Goal: Task Accomplishment & Management: Complete application form

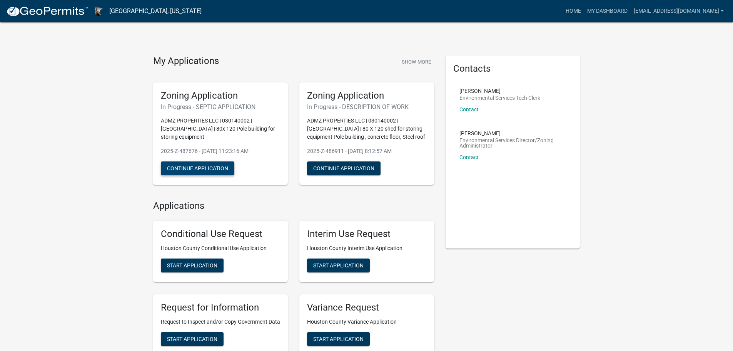
click at [190, 161] on button "Continue Application" at bounding box center [197, 168] width 73 height 14
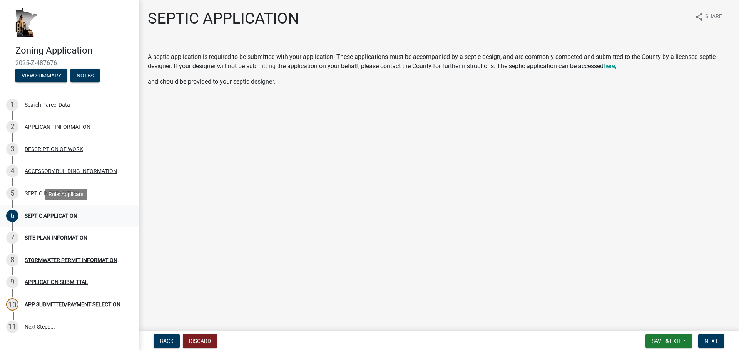
click at [53, 215] on div "SEPTIC APPLICATION" at bounding box center [51, 215] width 53 height 5
click at [613, 67] on span "here," at bounding box center [609, 65] width 13 height 7
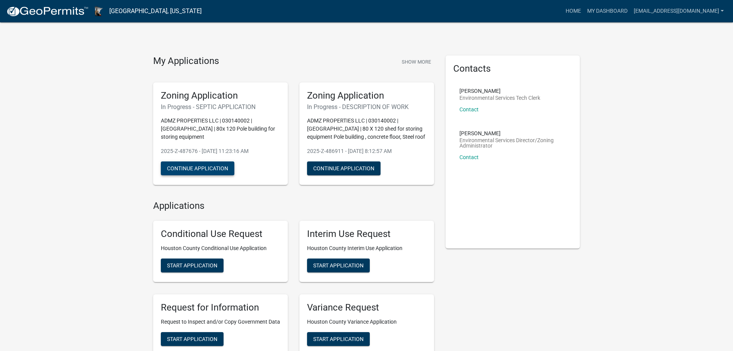
click at [199, 161] on button "Continue Application" at bounding box center [197, 168] width 73 height 14
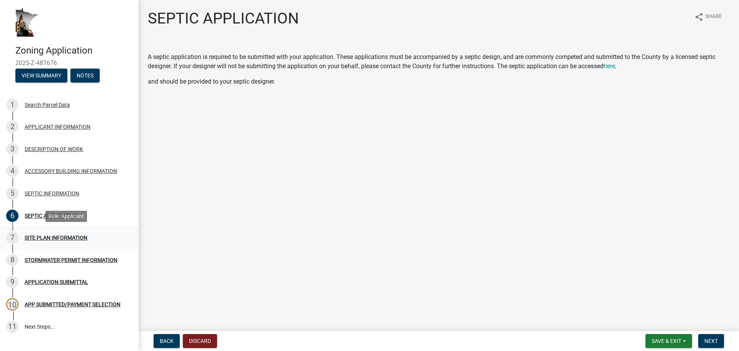
click at [67, 236] on div "SITE PLAN INFORMATION" at bounding box center [56, 237] width 63 height 5
click at [707, 338] on span "Next" at bounding box center [710, 340] width 13 height 6
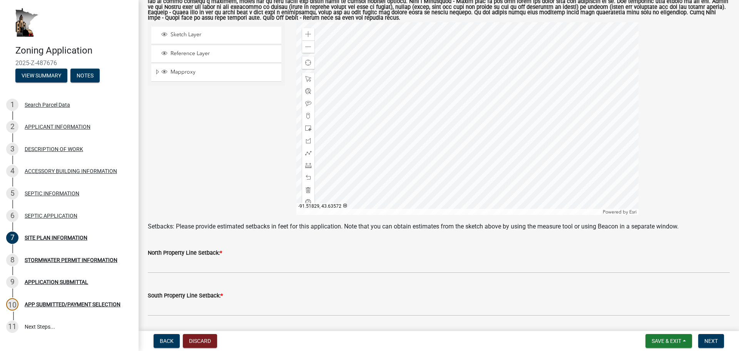
scroll to position [154, 0]
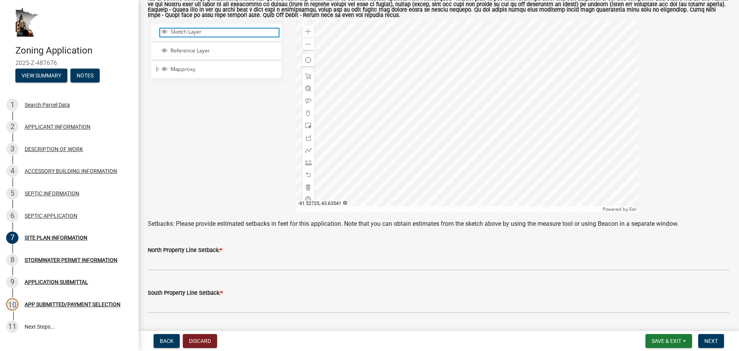
click at [195, 33] on span "Sketch Layer" at bounding box center [224, 31] width 110 height 7
click at [464, 109] on div at bounding box center [467, 116] width 342 height 192
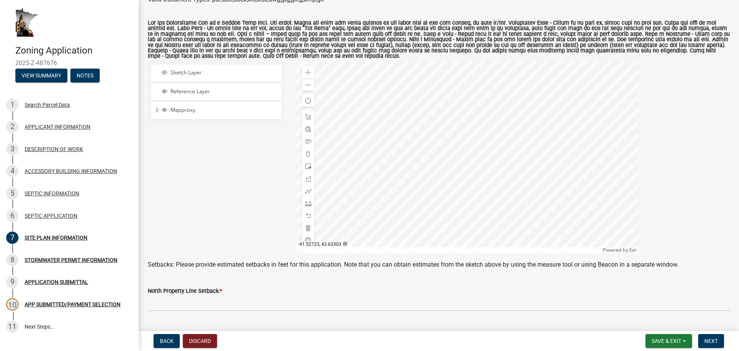
scroll to position [112, 0]
click at [70, 258] on div "STORMWATER PERMIT INFORMATION" at bounding box center [71, 259] width 93 height 5
click at [225, 92] on span "Reference Layer" at bounding box center [224, 92] width 110 height 7
click at [456, 161] on div at bounding box center [467, 157] width 342 height 192
click at [461, 142] on div at bounding box center [467, 157] width 342 height 192
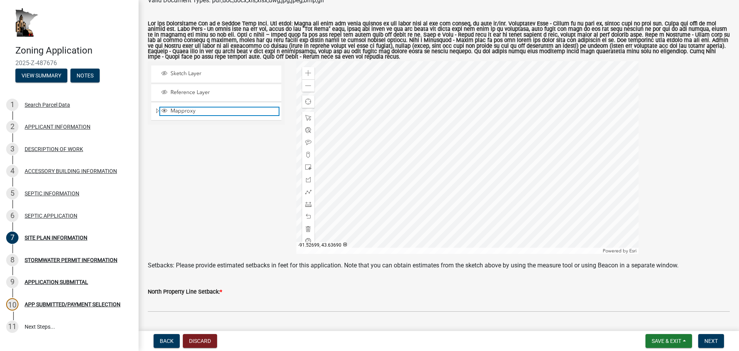
click at [179, 112] on span "Mapproxy" at bounding box center [224, 110] width 110 height 7
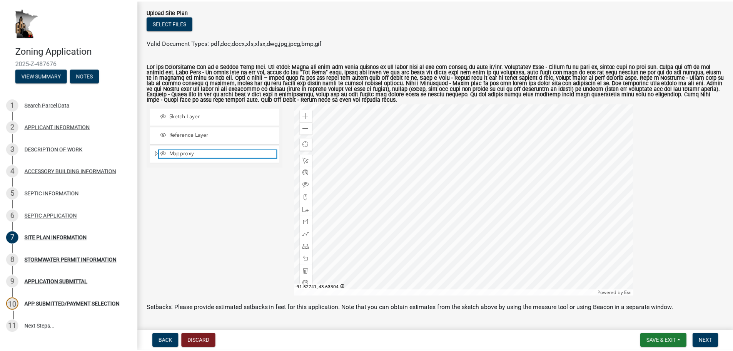
scroll to position [77, 0]
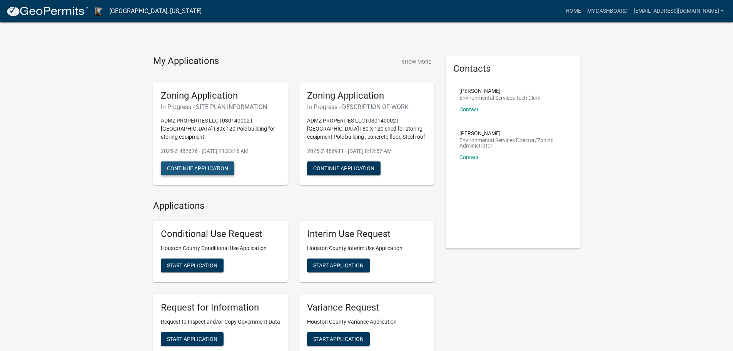
click at [218, 161] on button "Continue Application" at bounding box center [197, 168] width 73 height 14
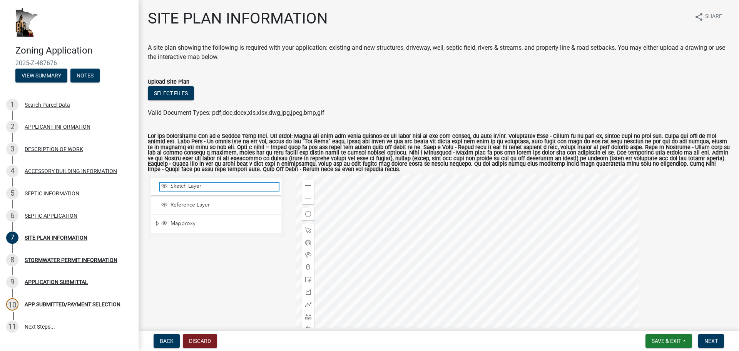
click at [214, 188] on span "Sketch Layer" at bounding box center [224, 185] width 110 height 7
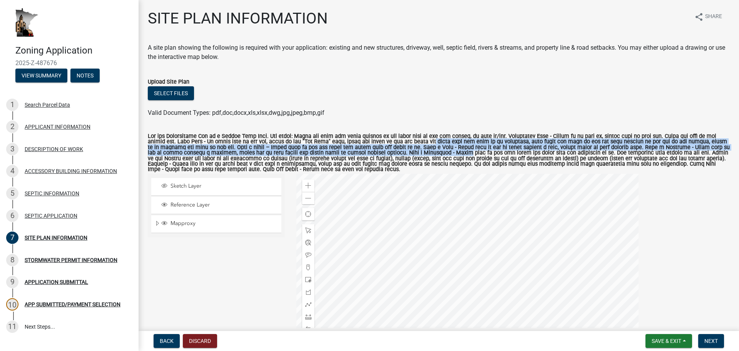
drag, startPoint x: 431, startPoint y: 155, endPoint x: 428, endPoint y: 145, distance: 9.9
click at [428, 145] on label at bounding box center [439, 153] width 582 height 39
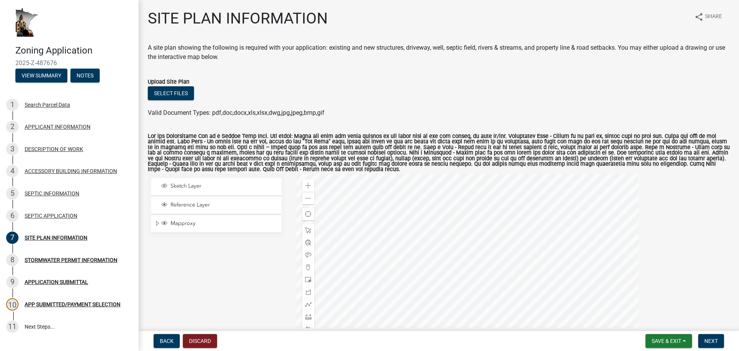
click at [444, 114] on div "Valid Document Types: pdf,doc,docx,xls,xlsx,dwg,jpg,jpeg,bmp,gif" at bounding box center [438, 112] width 593 height 9
click at [305, 185] on span at bounding box center [308, 185] width 6 height 6
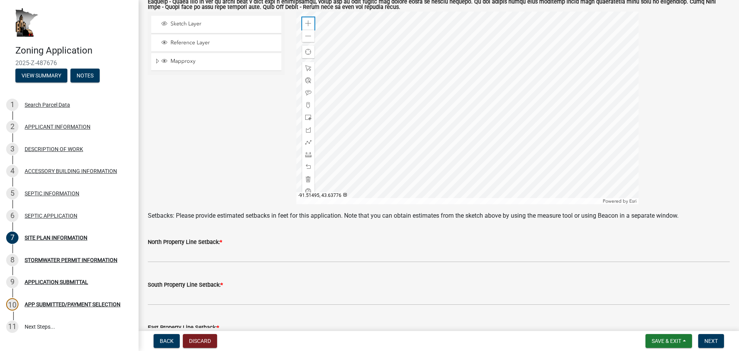
scroll to position [163, 0]
click at [308, 20] on div "Zoom in" at bounding box center [308, 23] width 12 height 12
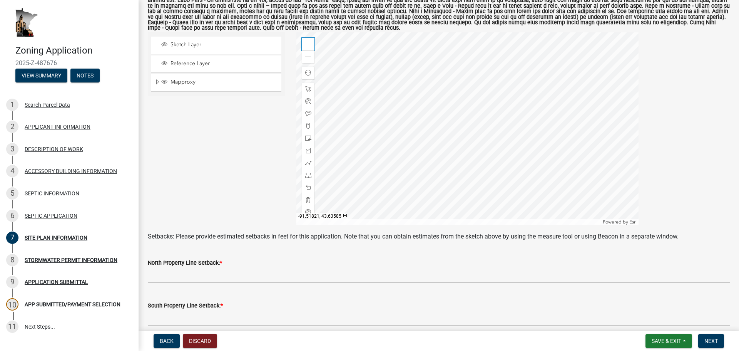
scroll to position [131, 0]
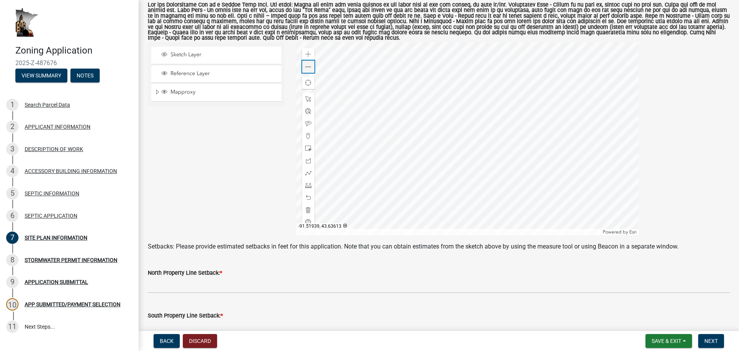
click at [305, 66] on span at bounding box center [308, 67] width 6 height 6
click at [486, 181] on div at bounding box center [467, 138] width 342 height 192
click at [307, 135] on span at bounding box center [308, 136] width 6 height 6
click at [462, 150] on div at bounding box center [467, 138] width 342 height 192
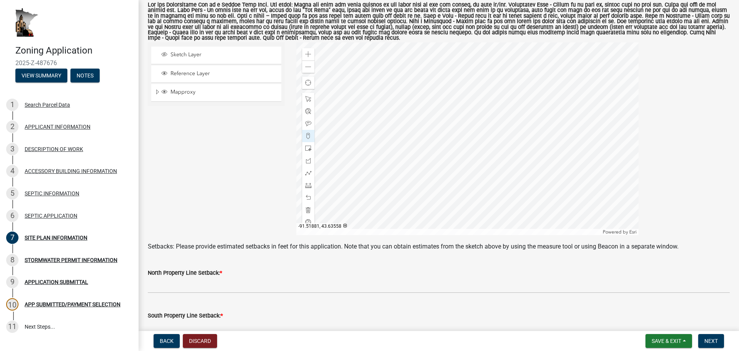
click at [463, 189] on div at bounding box center [467, 138] width 342 height 192
click at [307, 149] on span at bounding box center [308, 148] width 6 height 6
click at [456, 145] on div at bounding box center [467, 138] width 342 height 192
click at [460, 184] on div at bounding box center [467, 138] width 342 height 192
click at [534, 188] on div at bounding box center [467, 138] width 342 height 192
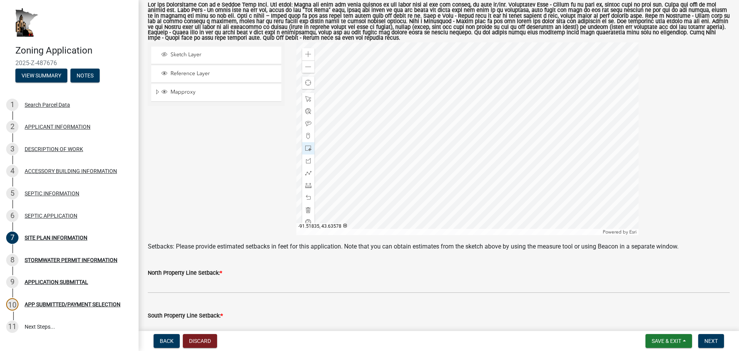
click at [529, 149] on div at bounding box center [467, 138] width 342 height 192
click at [467, 150] on div at bounding box center [467, 138] width 342 height 192
click at [514, 124] on div at bounding box center [467, 138] width 342 height 192
click at [531, 187] on div at bounding box center [467, 138] width 342 height 192
click at [307, 81] on span "Find my location" at bounding box center [308, 83] width 6 height 6
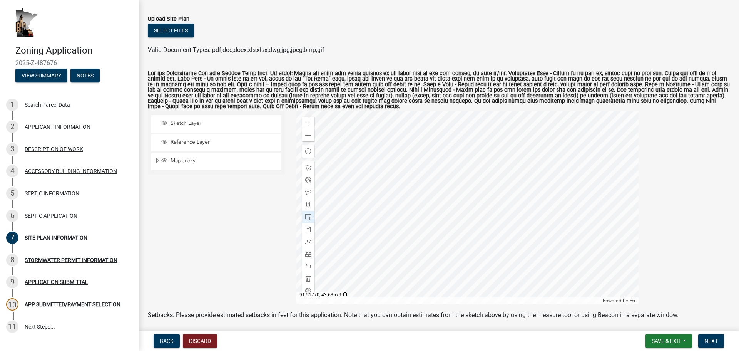
scroll to position [60, 0]
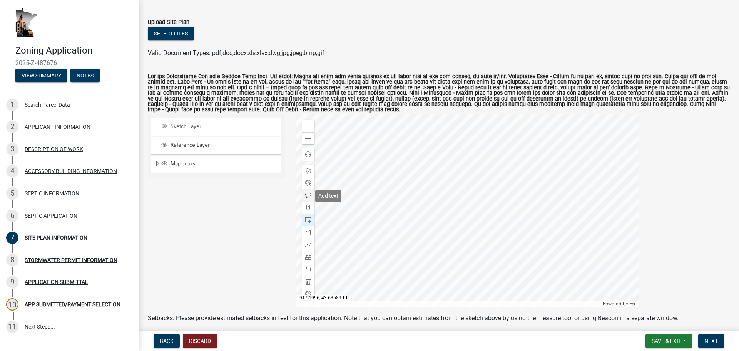
click at [309, 197] on span at bounding box center [308, 195] width 6 height 6
click at [475, 235] on div at bounding box center [467, 210] width 342 height 192
click at [477, 237] on div at bounding box center [467, 210] width 342 height 192
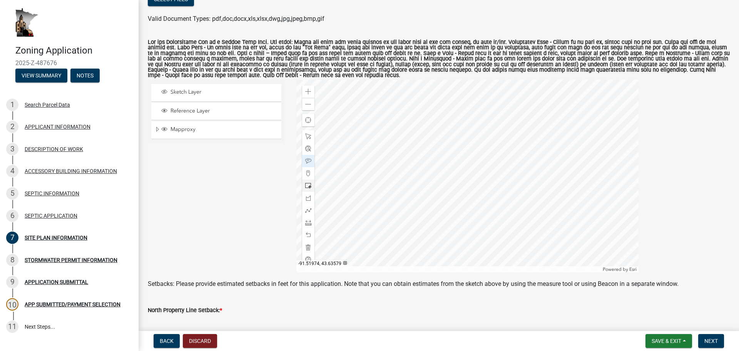
scroll to position [137, 0]
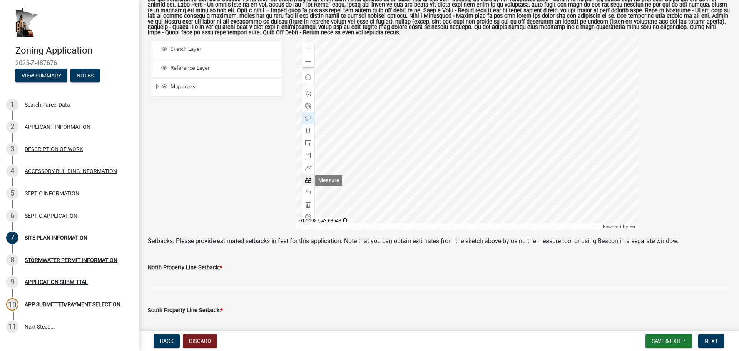
click at [306, 179] on span at bounding box center [308, 180] width 6 height 6
click at [458, 143] on div at bounding box center [467, 133] width 342 height 192
click at [528, 145] on div at bounding box center [467, 133] width 342 height 192
click at [529, 184] on div at bounding box center [467, 133] width 342 height 192
click at [457, 180] on div at bounding box center [467, 133] width 342 height 192
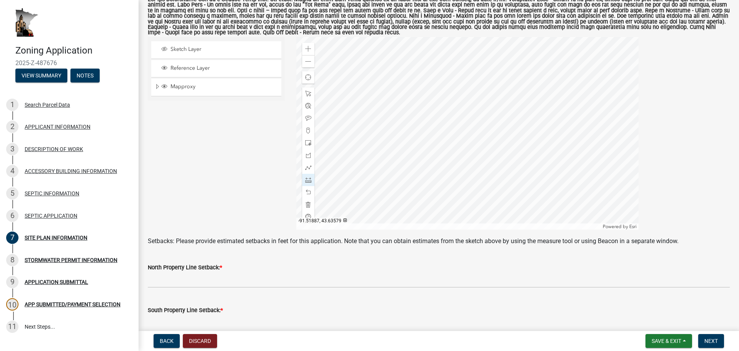
click at [454, 143] on div at bounding box center [467, 133] width 342 height 192
click at [462, 142] on div at bounding box center [467, 133] width 342 height 192
click at [459, 142] on div at bounding box center [467, 133] width 342 height 192
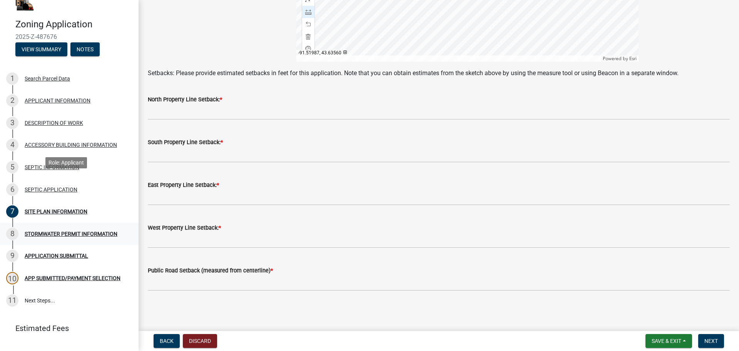
scroll to position [58, 0]
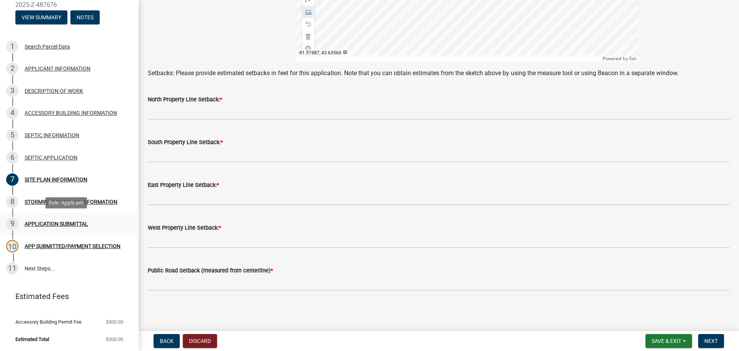
click at [37, 222] on div "APPLICATION SUBMITTAL" at bounding box center [56, 223] width 63 height 5
click at [705, 341] on span "Next" at bounding box center [710, 340] width 13 height 6
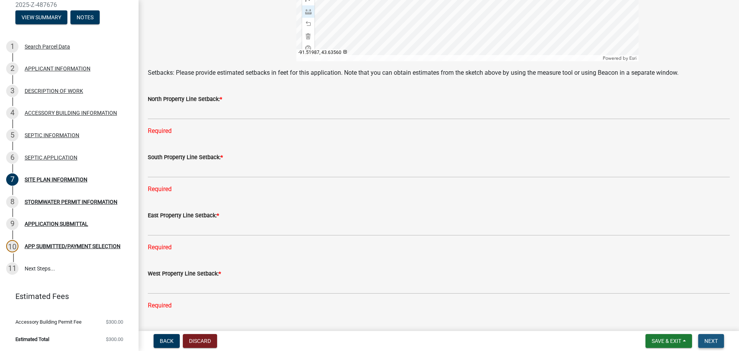
click at [705, 340] on span "Next" at bounding box center [710, 340] width 13 height 6
click at [42, 222] on div "APPLICATION SUBMITTAL" at bounding box center [56, 223] width 63 height 5
click at [662, 337] on span "Save & Exit" at bounding box center [666, 340] width 30 height 6
click at [656, 320] on button "Save & Exit" at bounding box center [661, 320] width 62 height 18
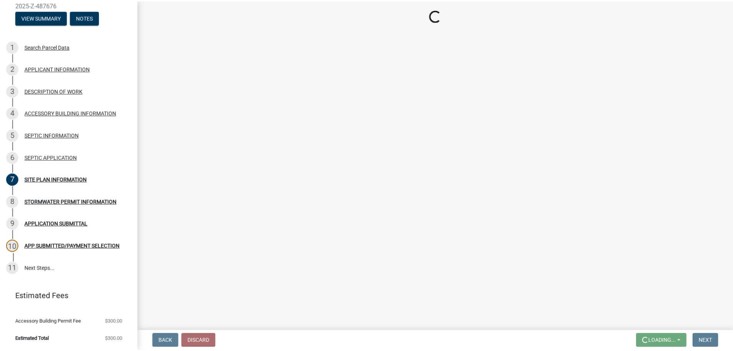
scroll to position [0, 0]
